Goal: Navigation & Orientation: Find specific page/section

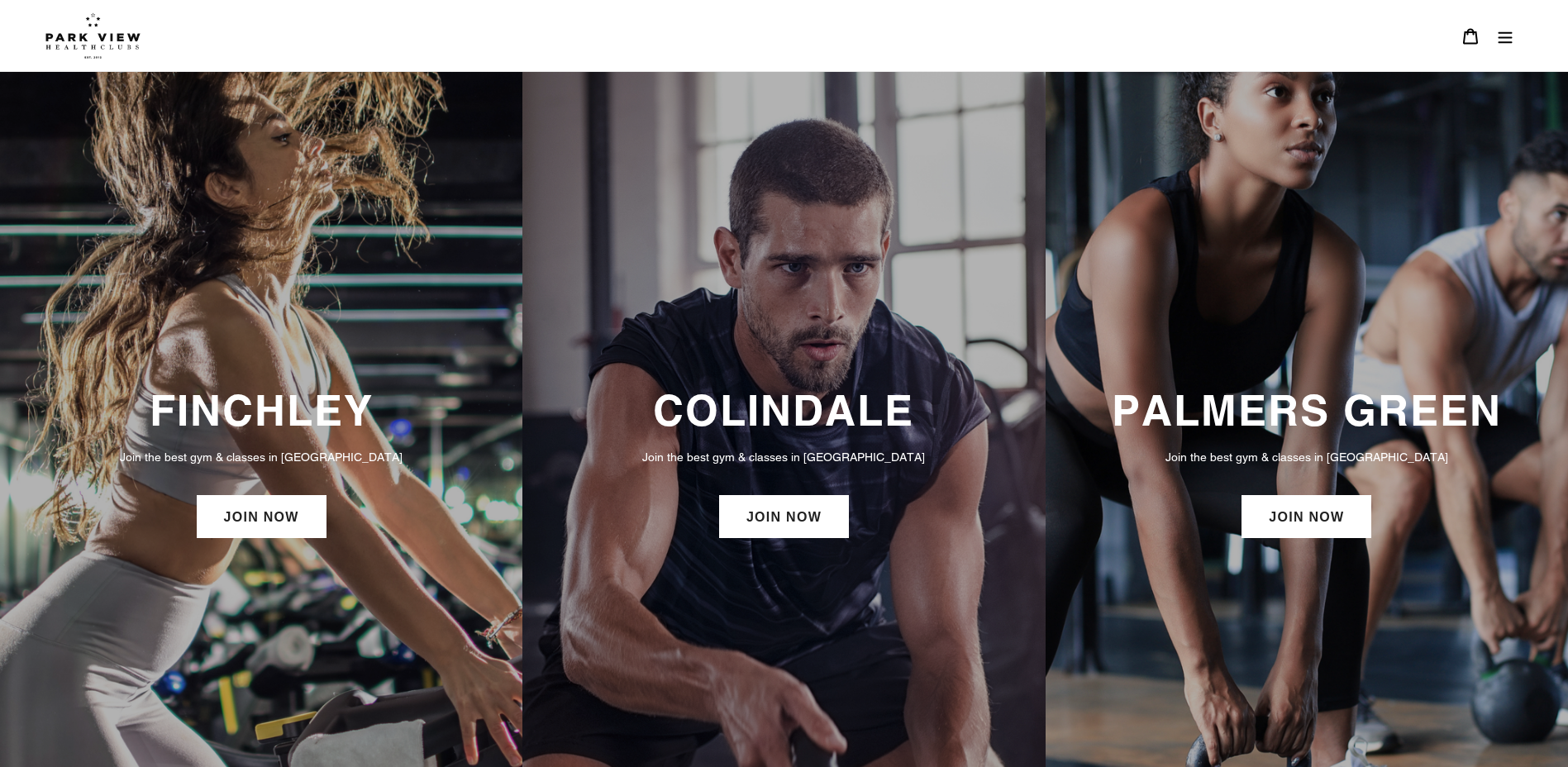
click at [293, 441] on div "FINCHLEY Join the best gym & classes in London JOIN NOW" at bounding box center [261, 463] width 522 height 173
click at [302, 400] on h3 "FINCHLEY" at bounding box center [261, 410] width 490 height 50
click at [285, 503] on link "JOIN NOW" at bounding box center [261, 516] width 130 height 43
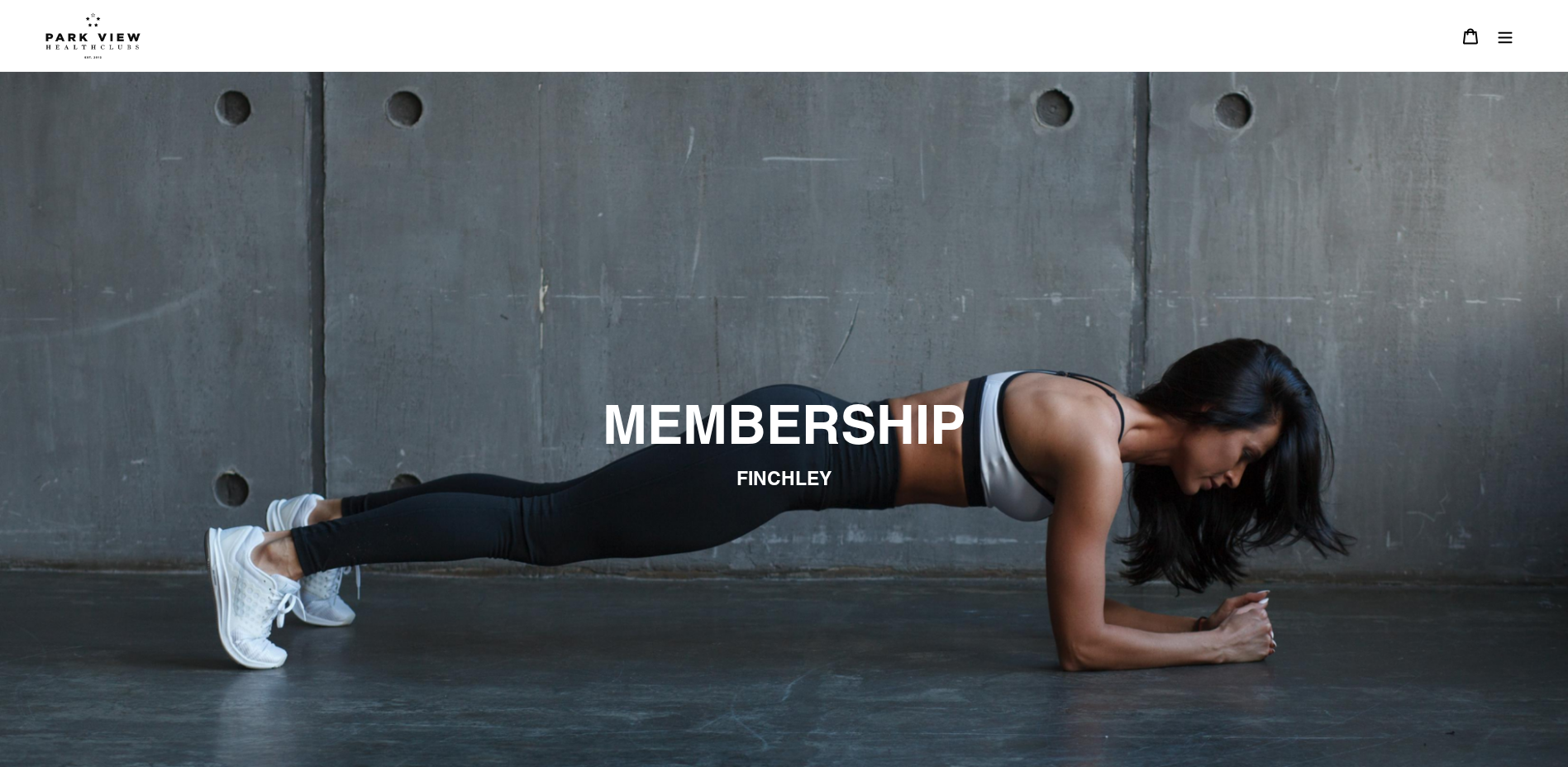
click at [82, 53] on img at bounding box center [93, 35] width 95 height 47
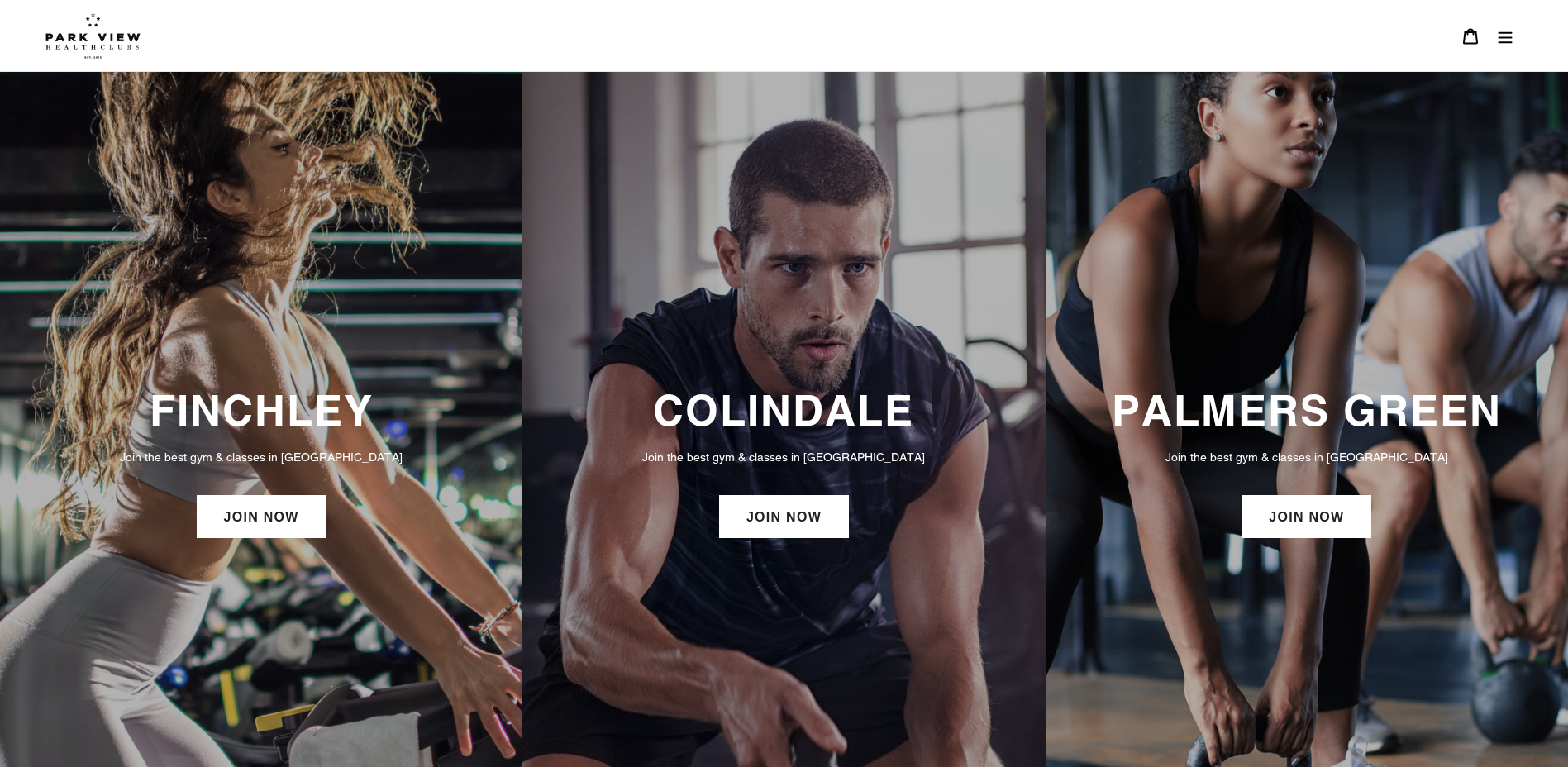
click at [1496, 31] on button "Menu" at bounding box center [1506, 36] width 35 height 36
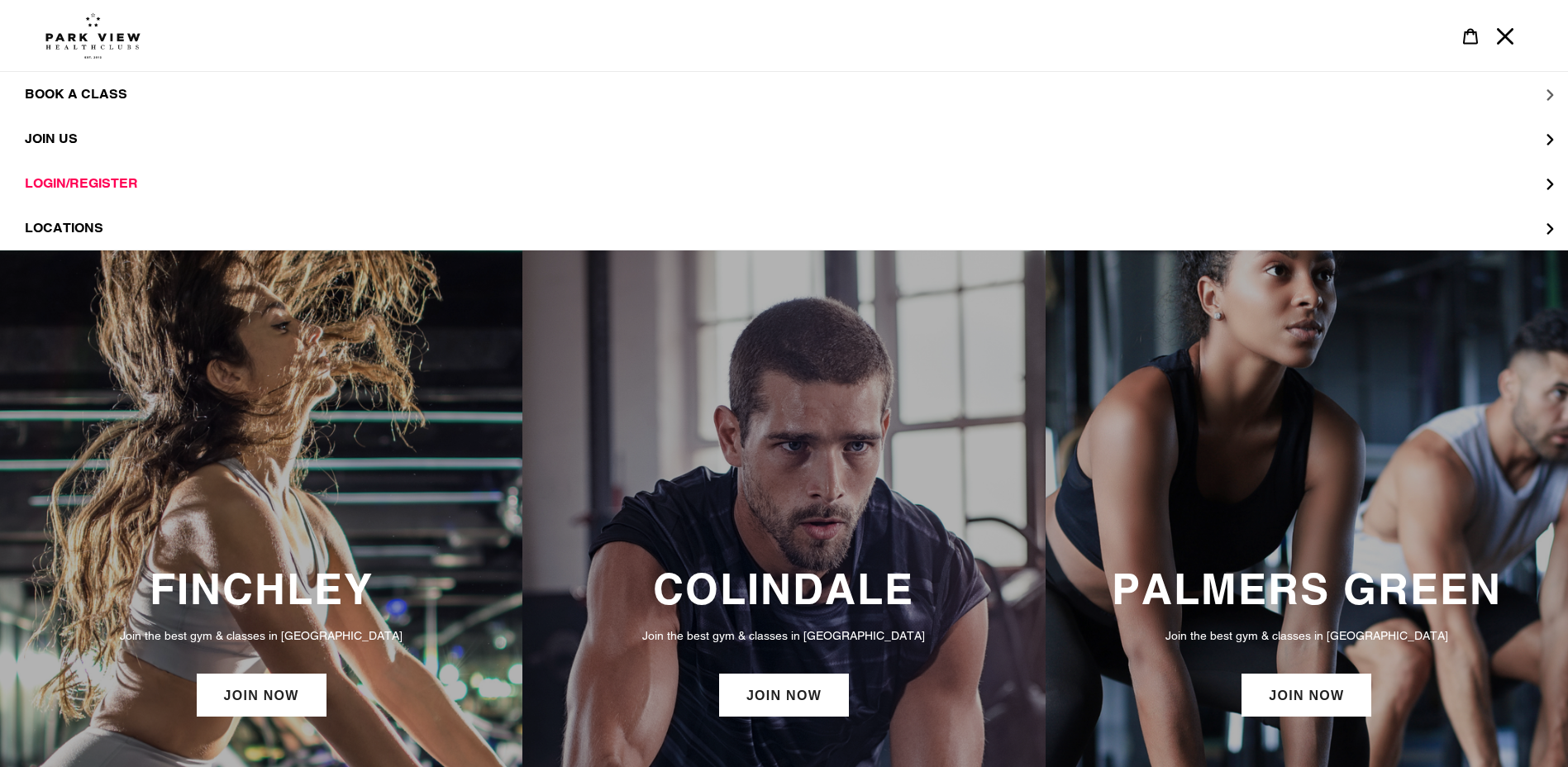
click at [111, 97] on span "BOOK A CLASS" at bounding box center [75, 94] width 103 height 17
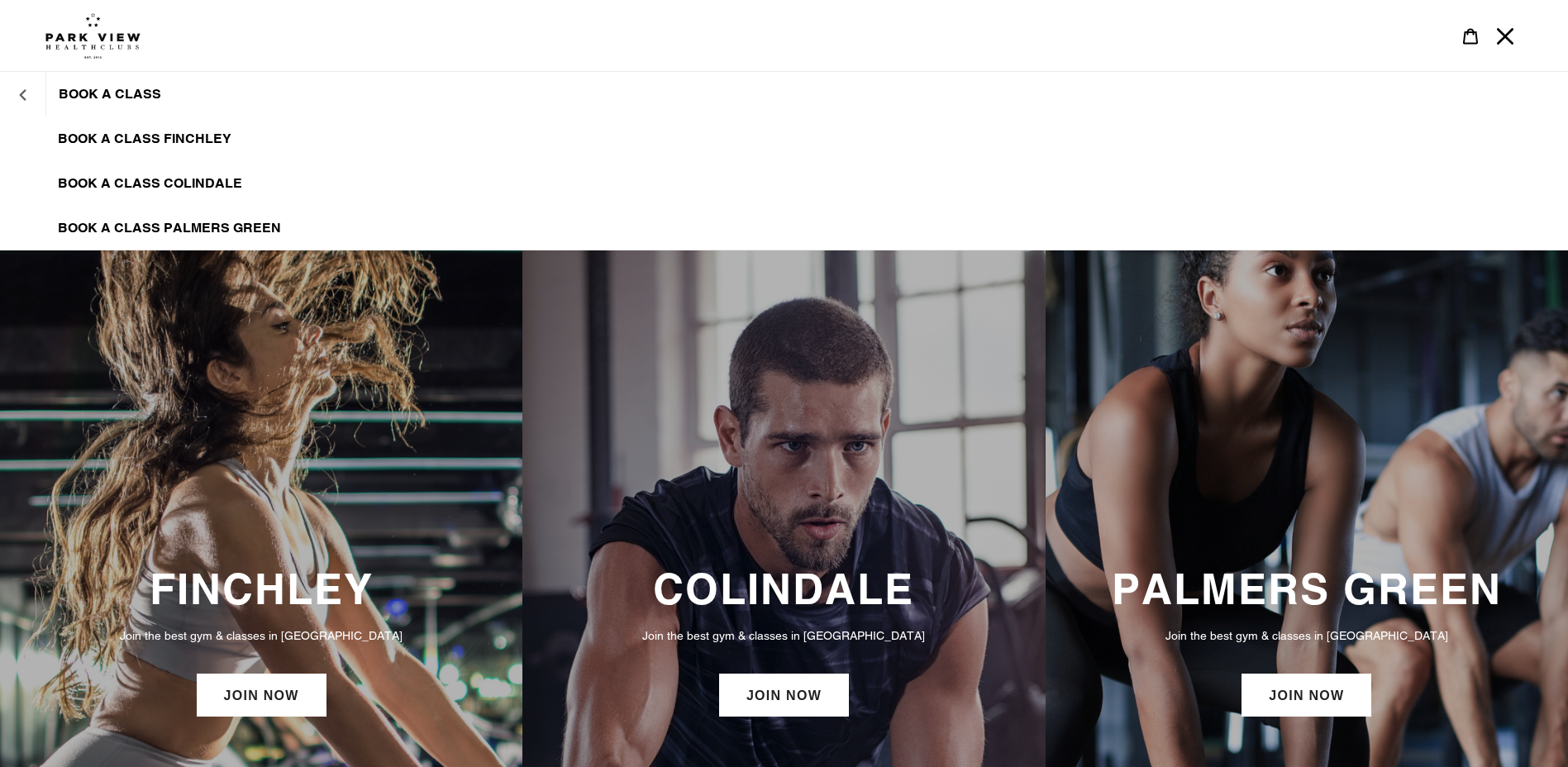
click at [29, 95] on button "BOOK A CLASS" at bounding box center [23, 94] width 46 height 39
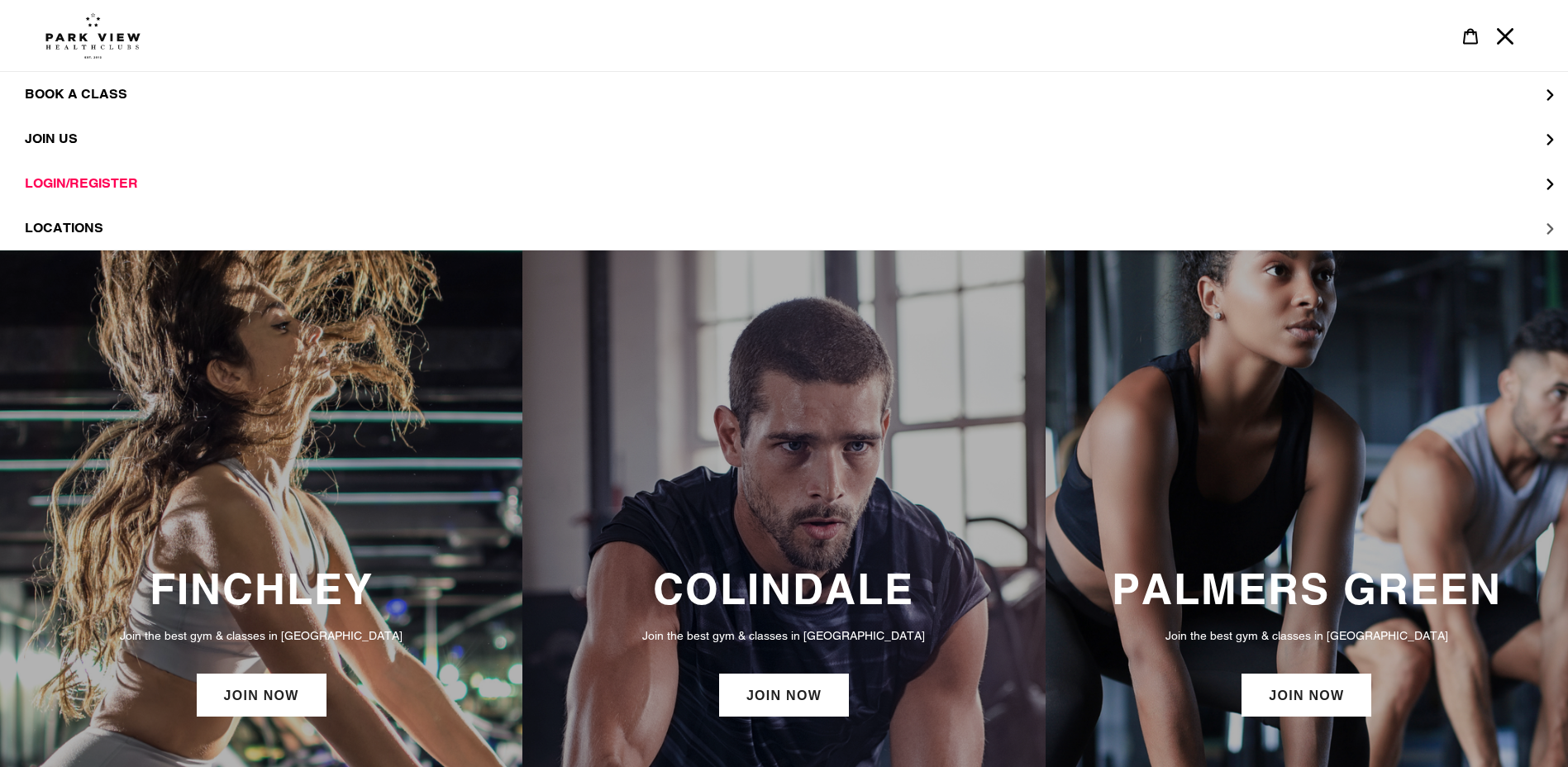
click at [76, 227] on span "LOCATIONS" at bounding box center [63, 228] width 78 height 17
click at [84, 186] on span "Finchley" at bounding box center [91, 183] width 68 height 17
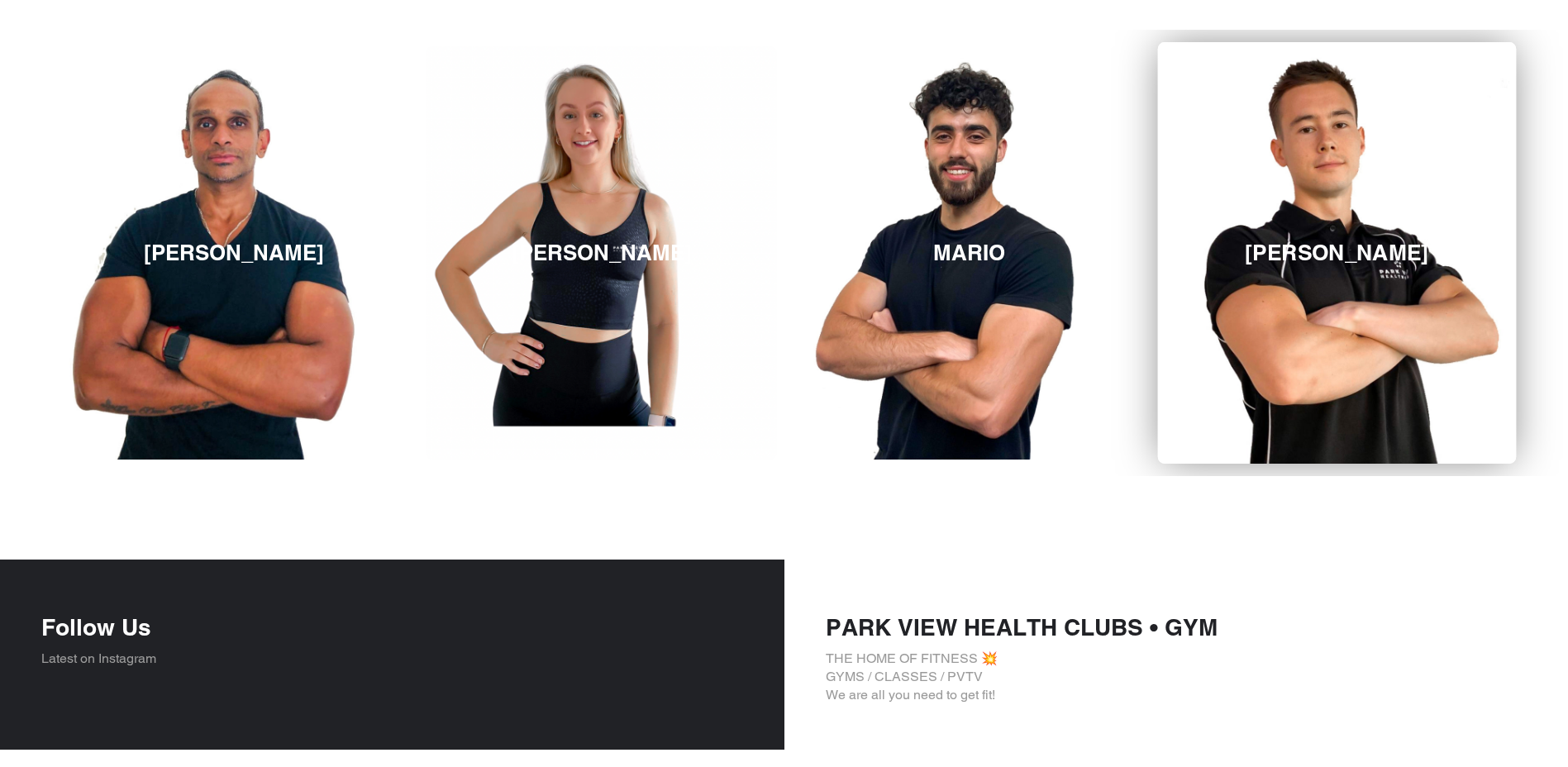
scroll to position [2632, 0]
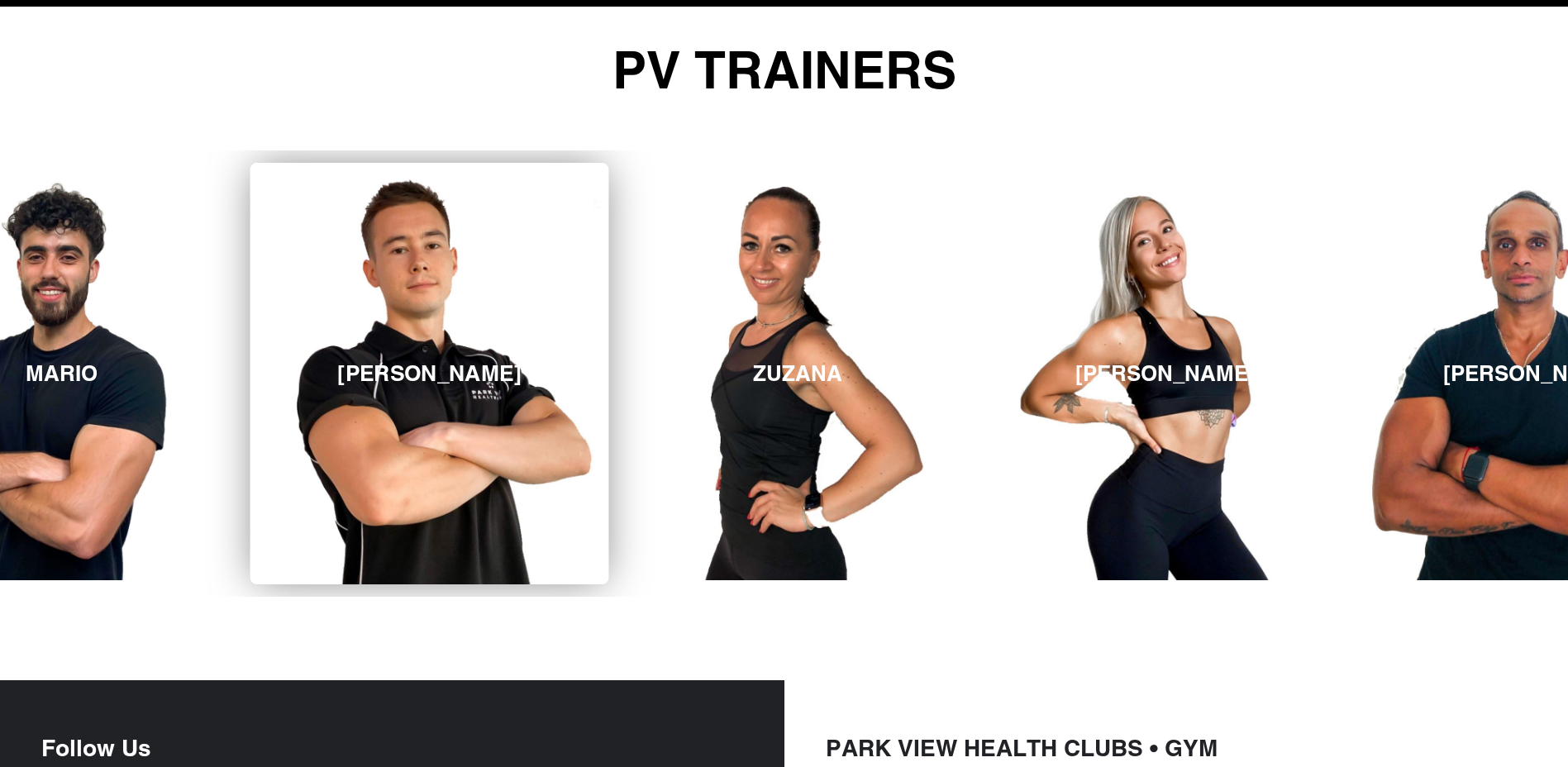
drag, startPoint x: 1442, startPoint y: 392, endPoint x: 176, endPoint y: 476, distance: 1268.8
click at [250, 476] on link "JAMES" at bounding box center [429, 374] width 359 height 421
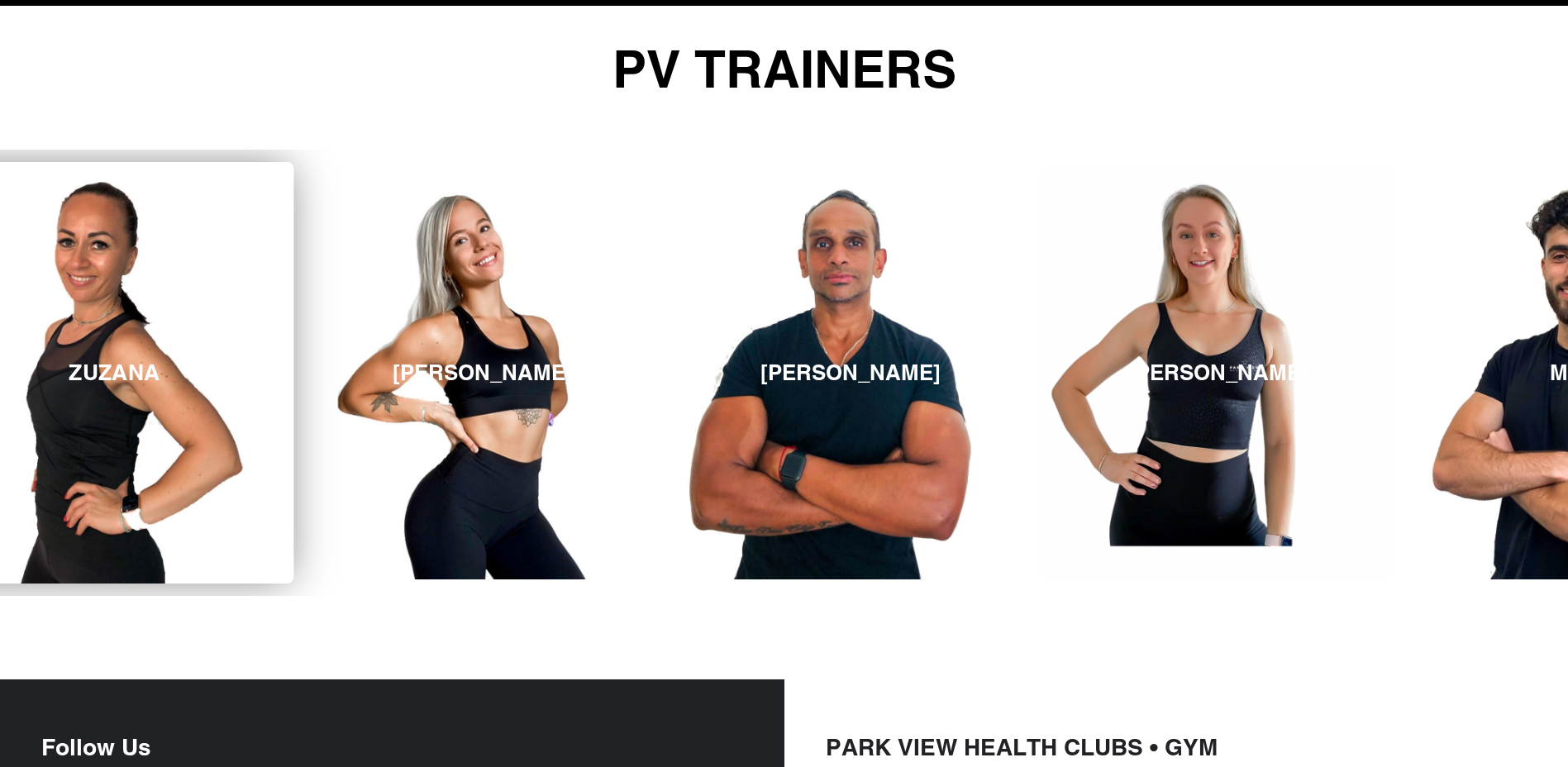
drag, startPoint x: 1446, startPoint y: 459, endPoint x: 155, endPoint y: 572, distance: 1295.9
click at [167, 573] on link "ZUZANA" at bounding box center [115, 373] width 359 height 421
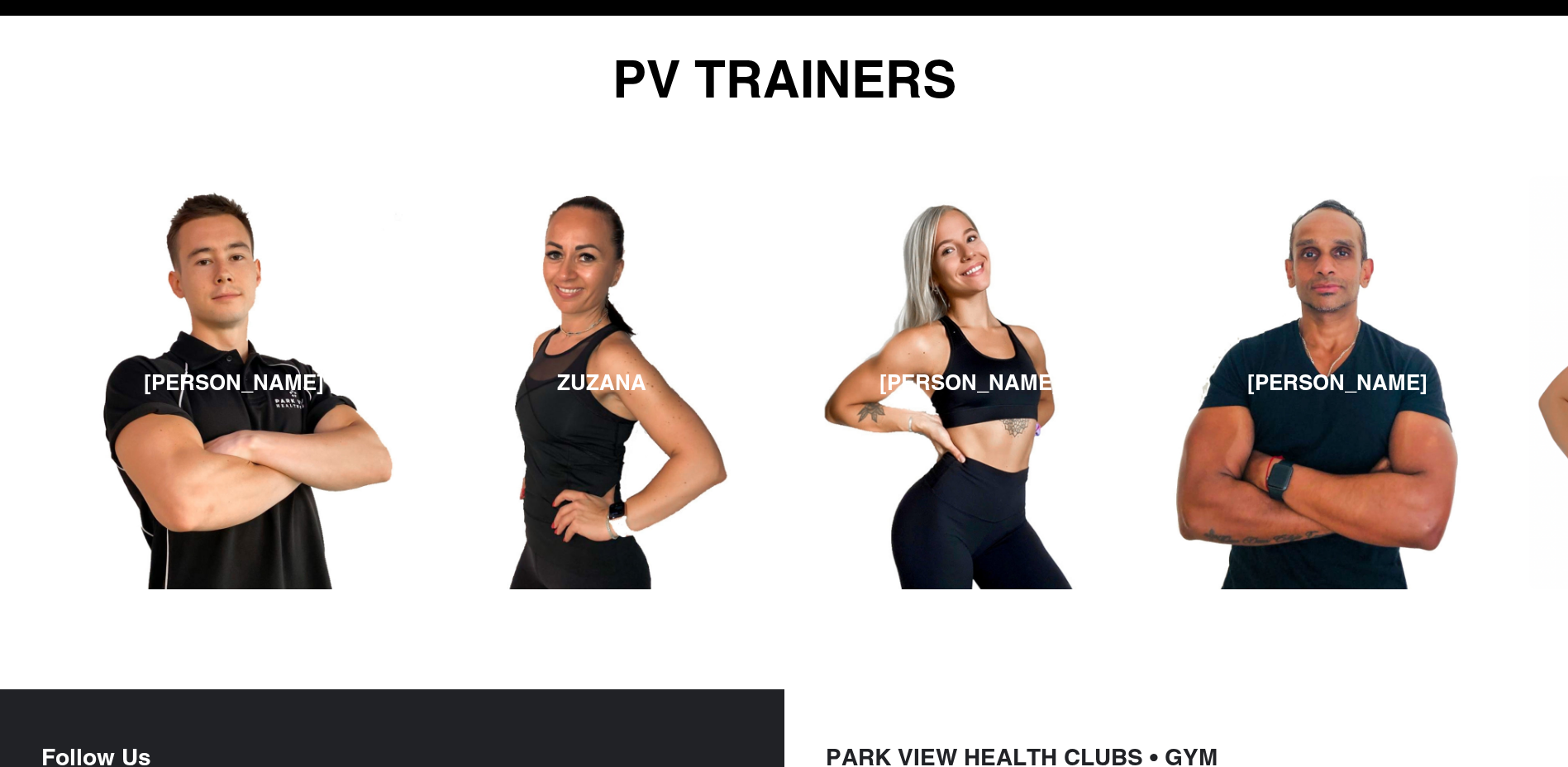
scroll to position [2487, 0]
